Goal: Task Accomplishment & Management: Complete application form

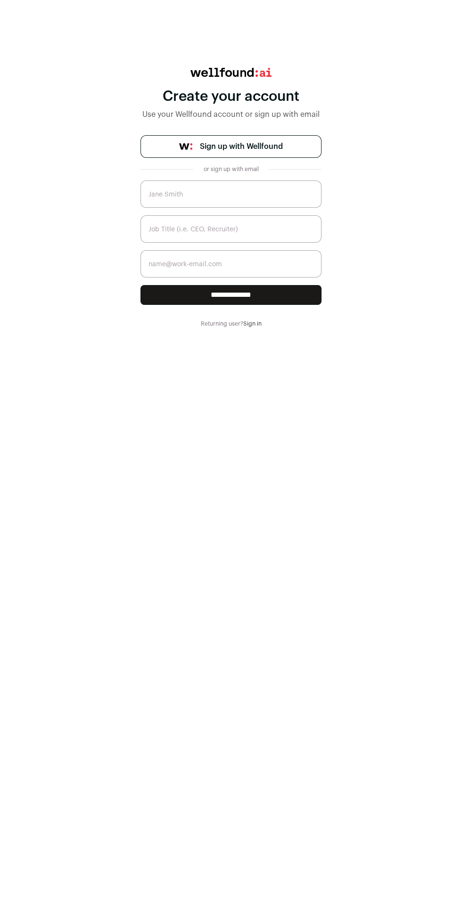
click at [278, 145] on span "Sign up with Wellfound" at bounding box center [241, 146] width 83 height 11
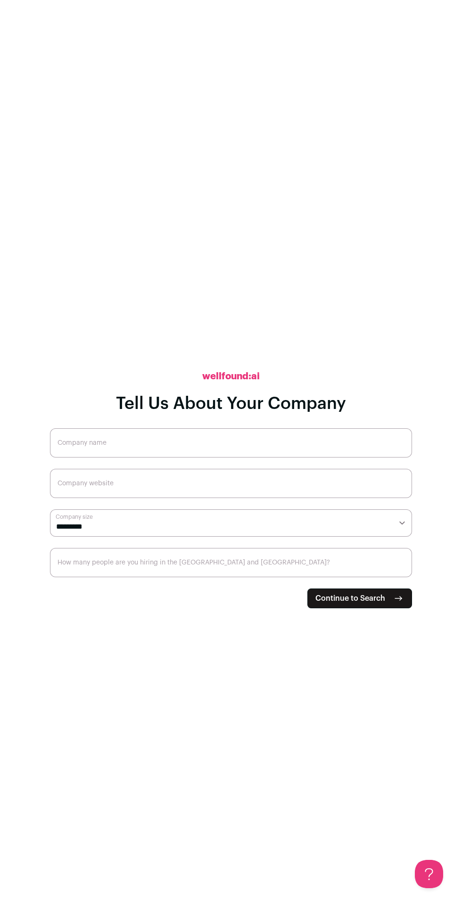
click at [351, 604] on span "Continue to Search" at bounding box center [350, 598] width 70 height 11
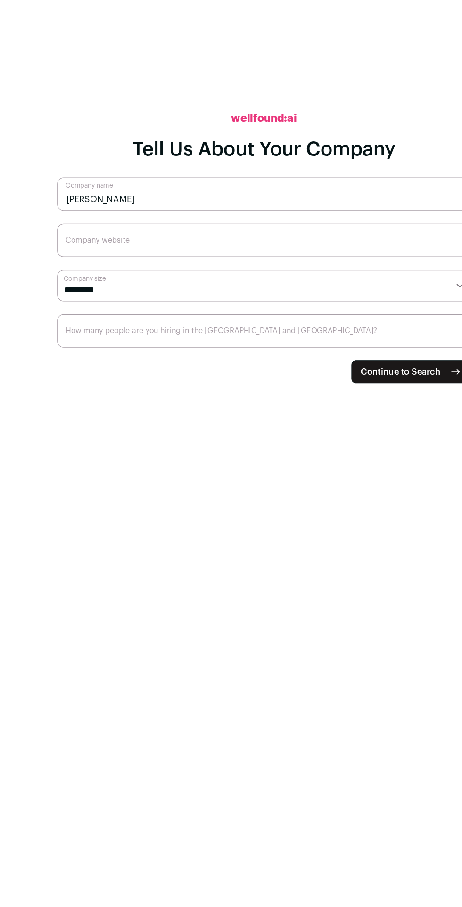
type input "Apurba mondal"
click at [180, 498] on input "Company website" at bounding box center [231, 483] width 362 height 29
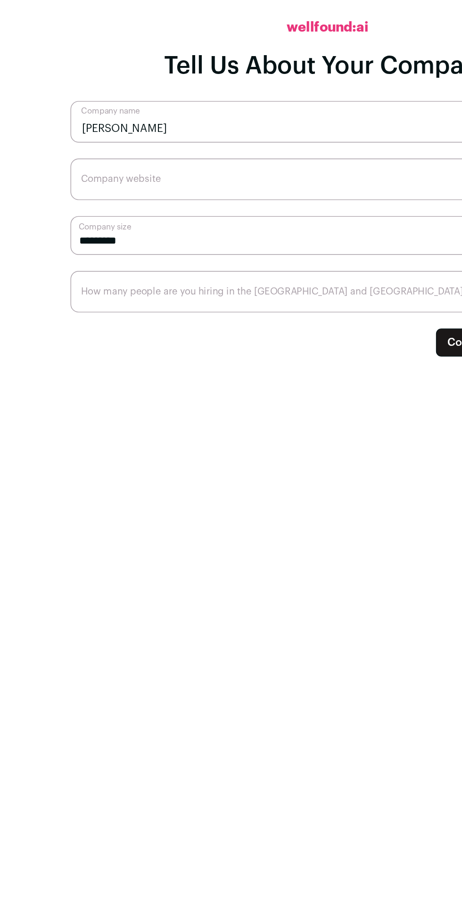
click at [151, 537] on select "**********" at bounding box center [231, 522] width 362 height 27
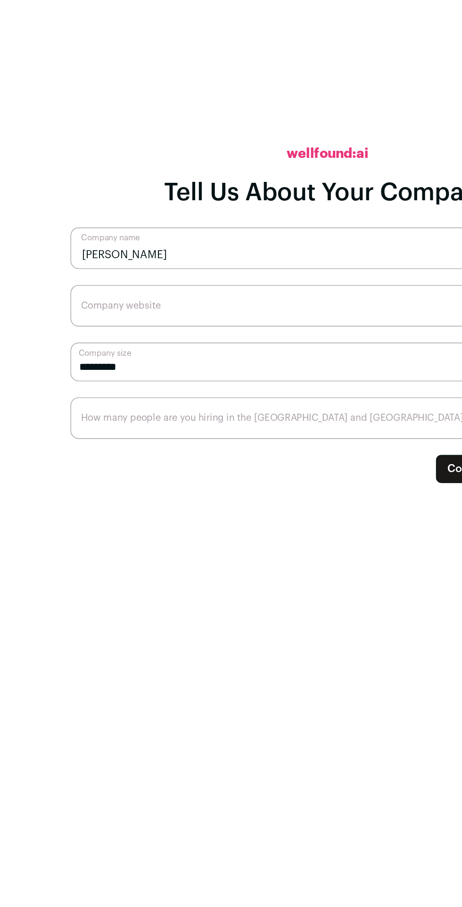
select select "*"
click at [50, 537] on select "**********" at bounding box center [231, 522] width 362 height 27
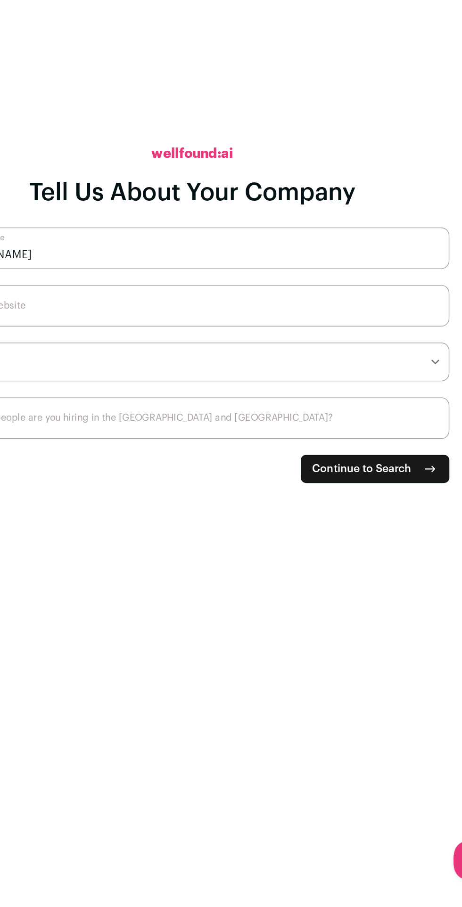
click at [355, 604] on span "Continue to Search" at bounding box center [350, 598] width 70 height 11
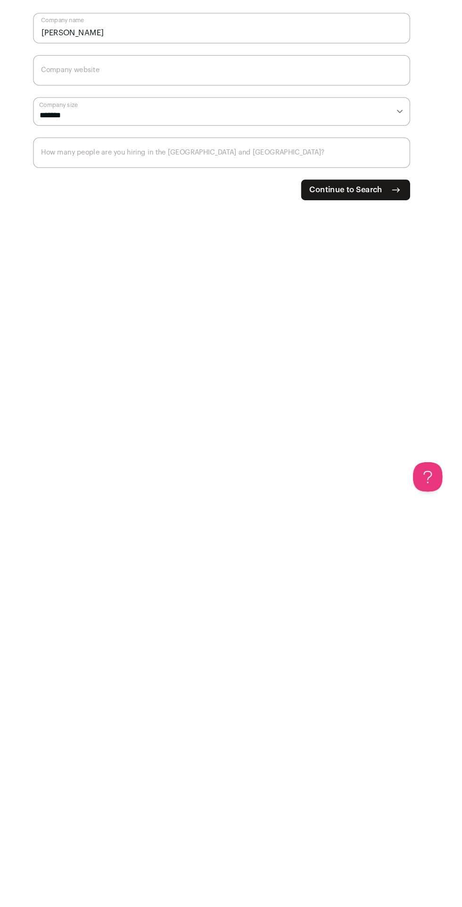
click at [79, 577] on input "How many people are you hiring in the US and Canada?" at bounding box center [231, 562] width 362 height 29
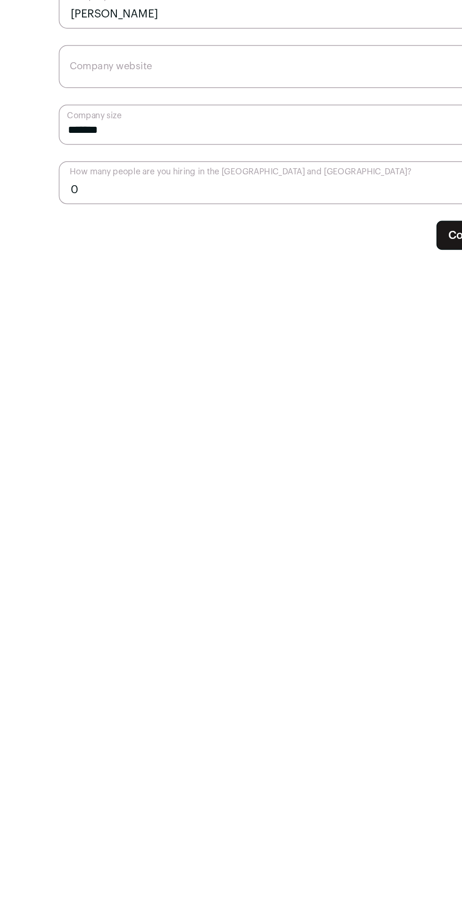
type input "0"
click at [160, 498] on input "Company website" at bounding box center [231, 483] width 362 height 29
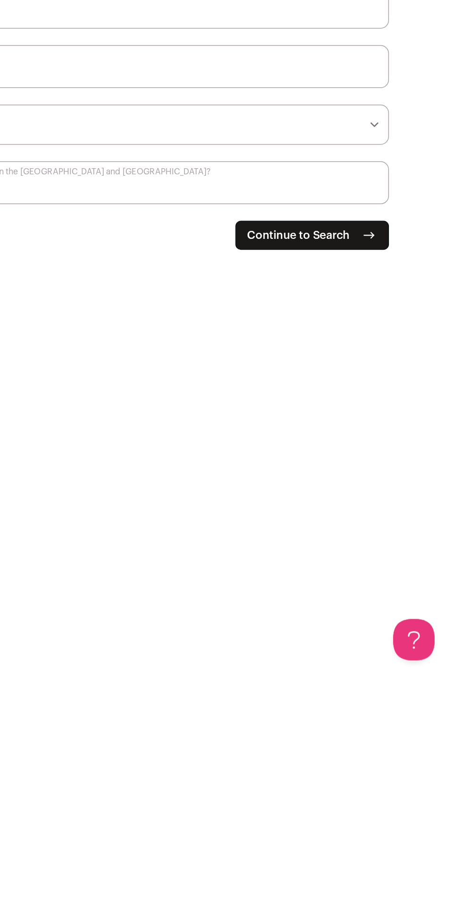
click at [360, 604] on span "Continue to Search" at bounding box center [350, 598] width 70 height 11
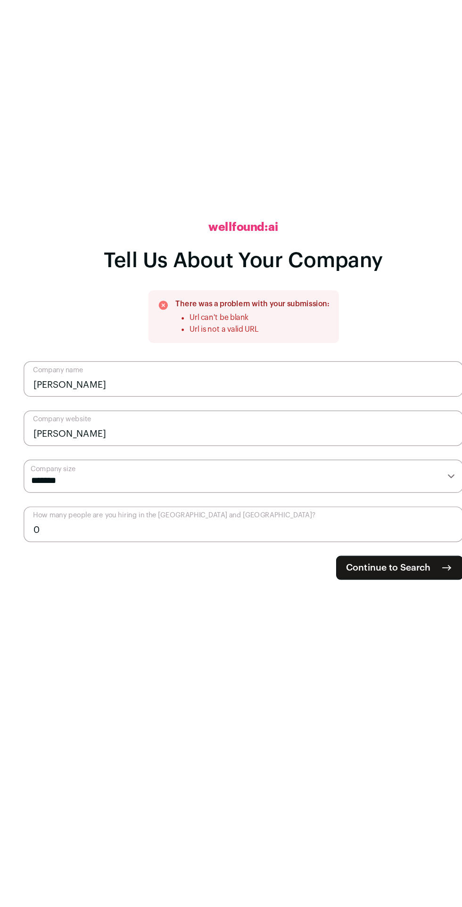
click at [104, 527] on input "Apurba mondal" at bounding box center [231, 512] width 362 height 29
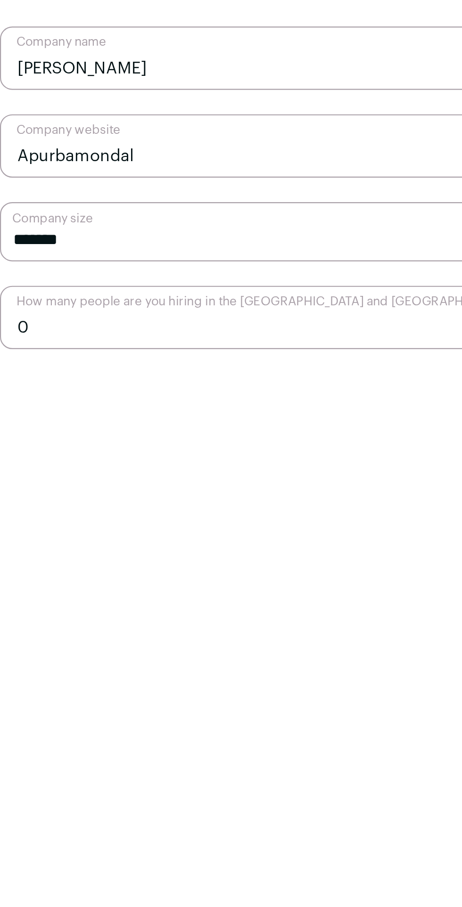
click at [136, 527] on input "Apurbamondal" at bounding box center [231, 512] width 362 height 29
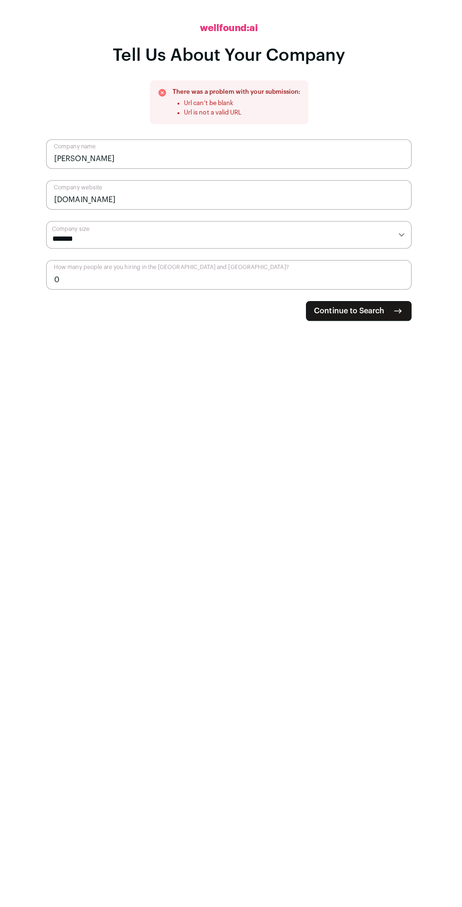
type input "Apurbamondal.com"
click at [356, 633] on span "Continue to Search" at bounding box center [350, 627] width 70 height 11
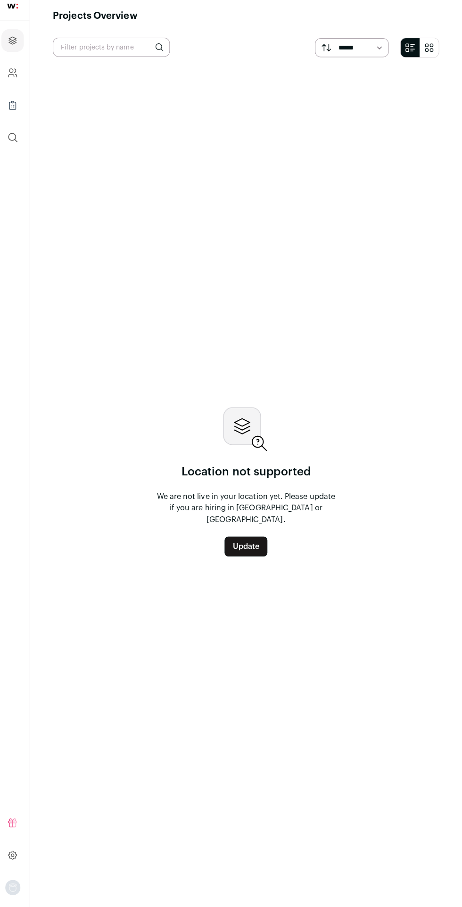
click at [250, 559] on link "Update" at bounding box center [248, 550] width 42 height 20
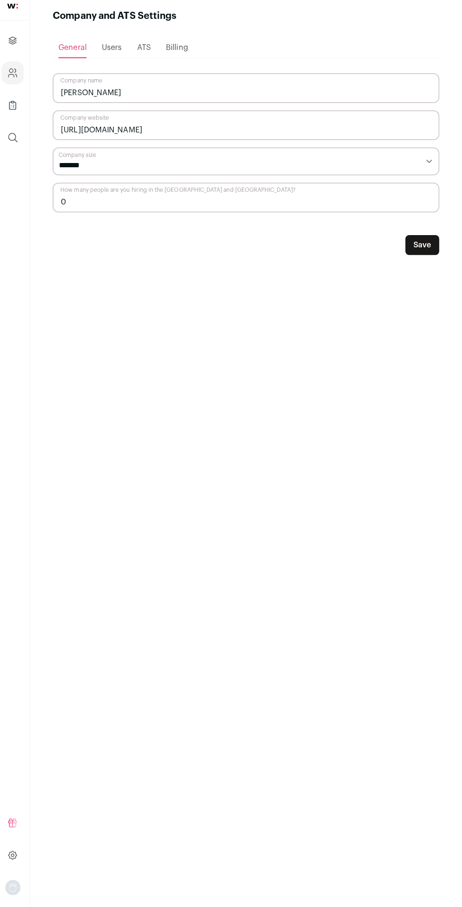
click at [148, 55] on span "ATS" at bounding box center [147, 55] width 14 height 8
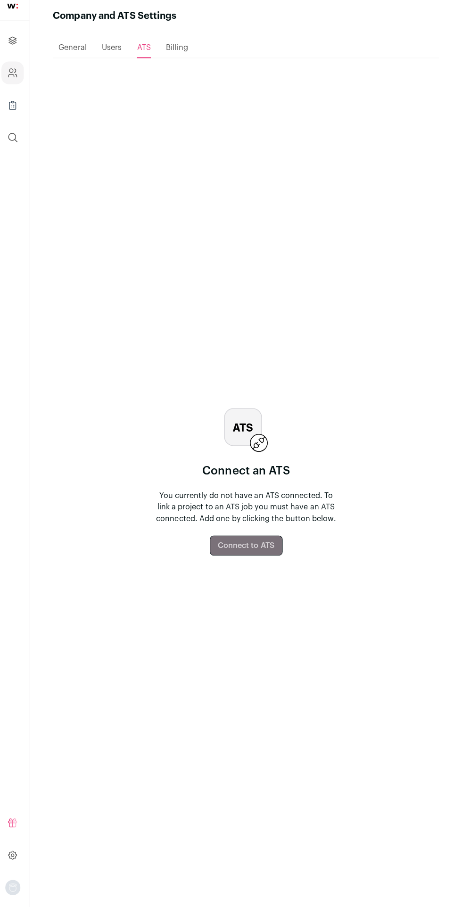
click at [152, 51] on span "ATS" at bounding box center [147, 55] width 14 height 8
click at [179, 55] on span "Billing" at bounding box center [180, 55] width 22 height 8
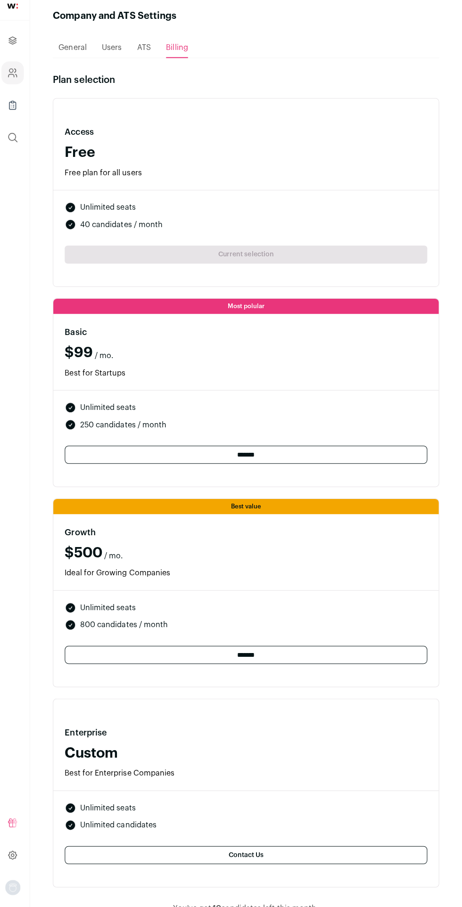
click at [303, 212] on li "Unlimited seats" at bounding box center [247, 213] width 359 height 11
click at [126, 235] on span "40 candidates / month" at bounding box center [124, 230] width 82 height 11
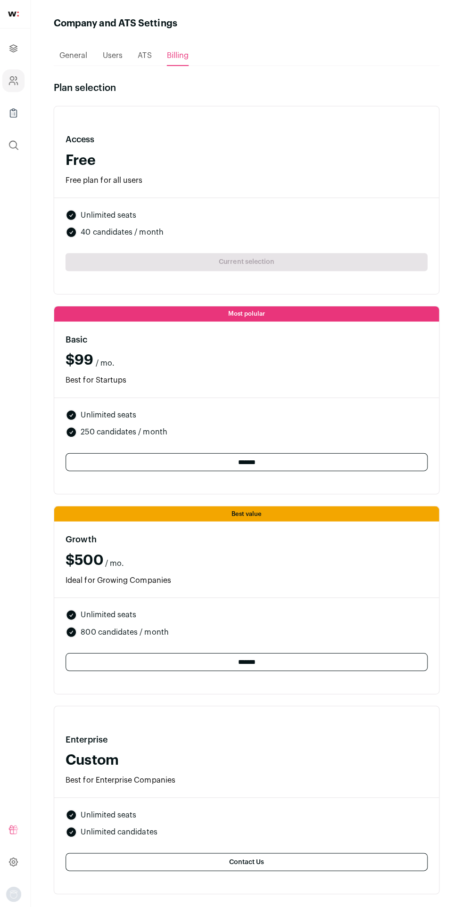
click at [35, 109] on main "Company and ATS Settings Loading... General Users ATS Billing Plan selection Ac…" at bounding box center [248, 465] width 428 height 931
click at [121, 53] on span "Users" at bounding box center [115, 55] width 20 height 8
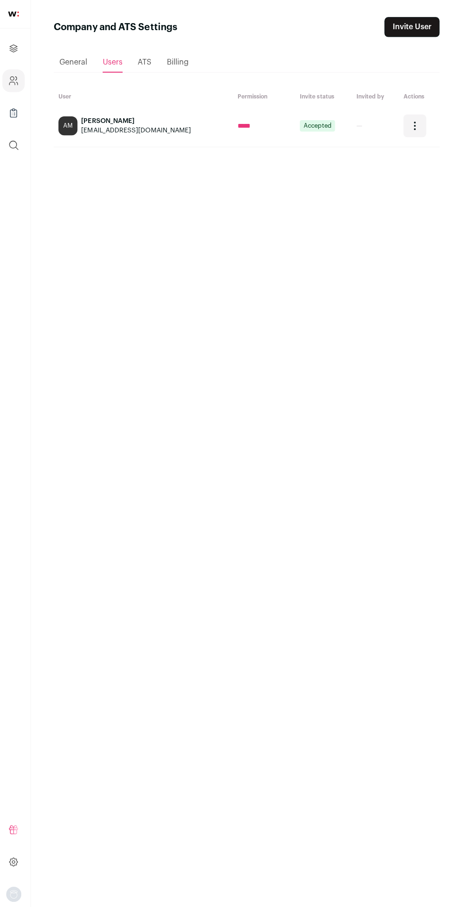
click at [147, 62] on span "ATS" at bounding box center [147, 62] width 14 height 8
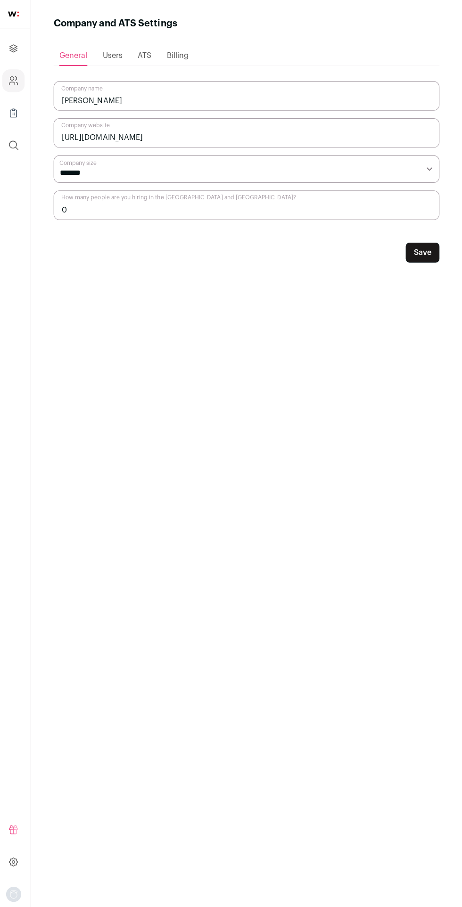
click at [422, 251] on button "Save" at bounding box center [422, 251] width 33 height 20
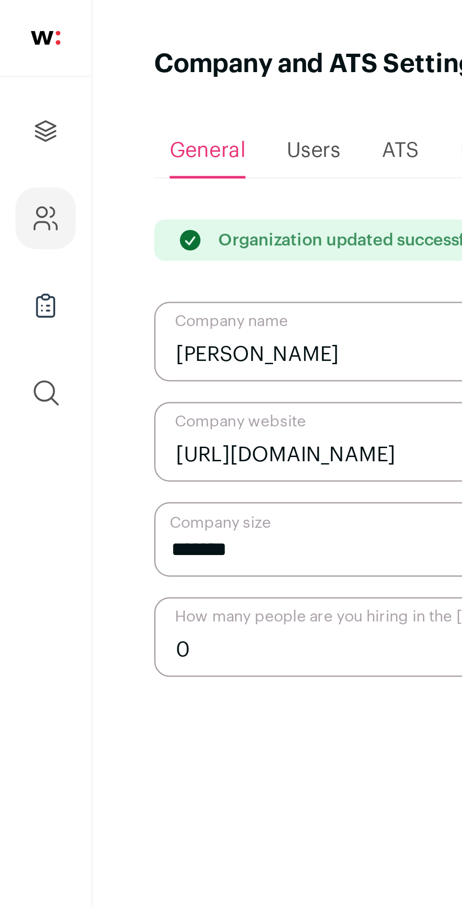
click at [23, 50] on link "Projects" at bounding box center [17, 48] width 22 height 23
